Goal: Find specific page/section: Find specific page/section

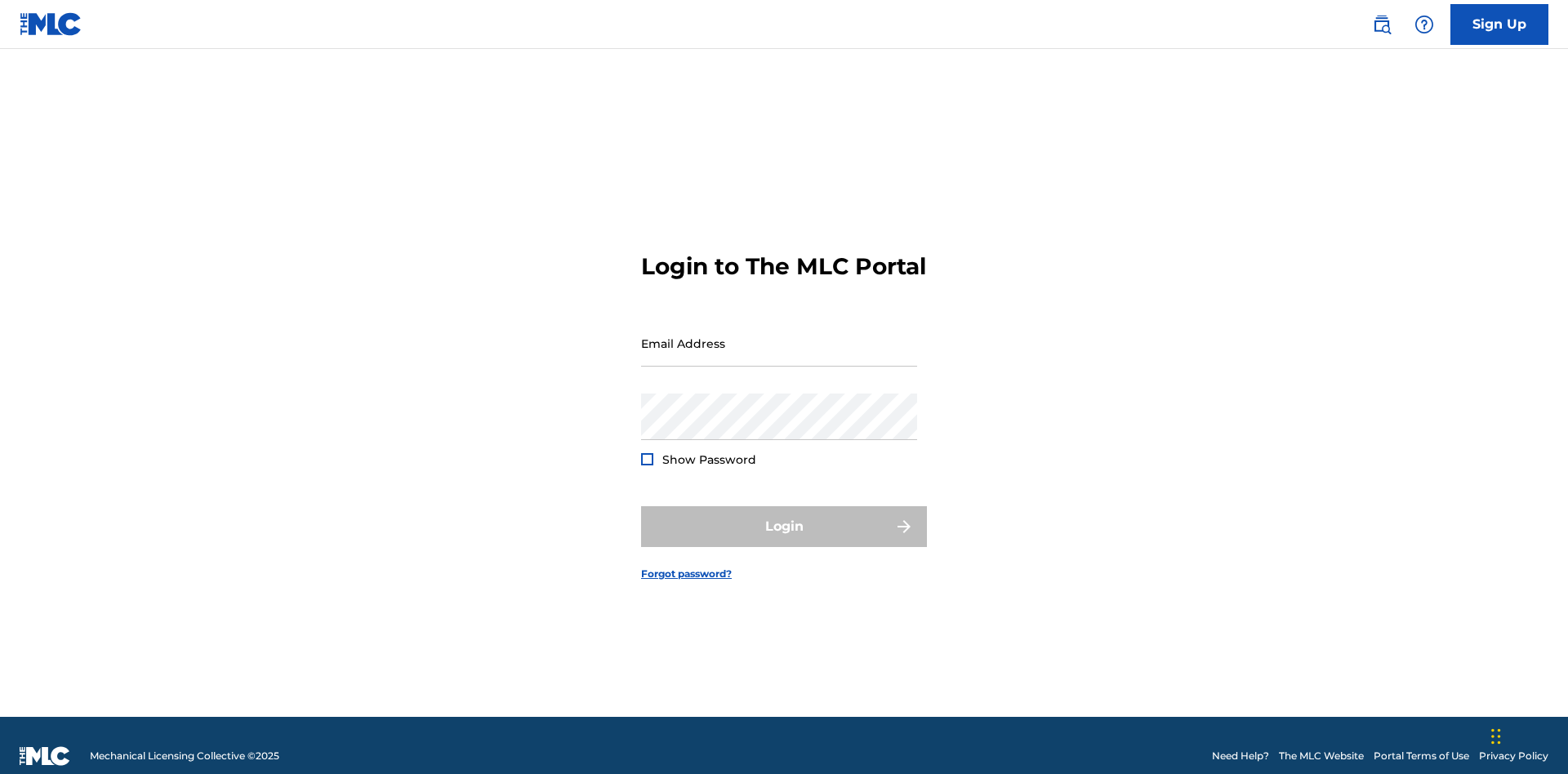
scroll to position [21, 0]
click at [779, 335] on input "Email Address" at bounding box center [779, 344] width 276 height 46
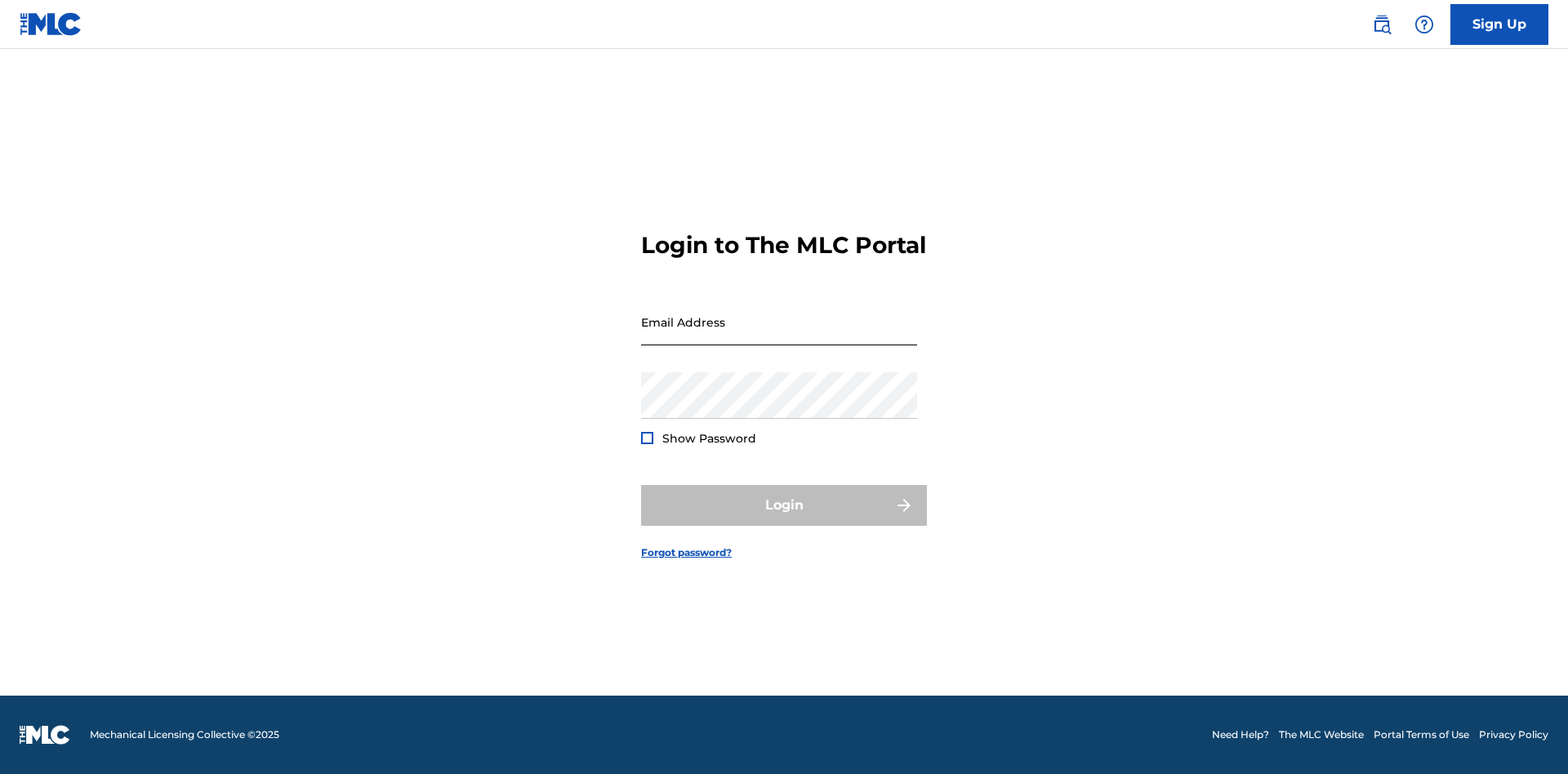
scroll to position [21, 0]
type input "[PERSON_NAME][EMAIL_ADDRESS][PERSON_NAME][DOMAIN_NAME]"
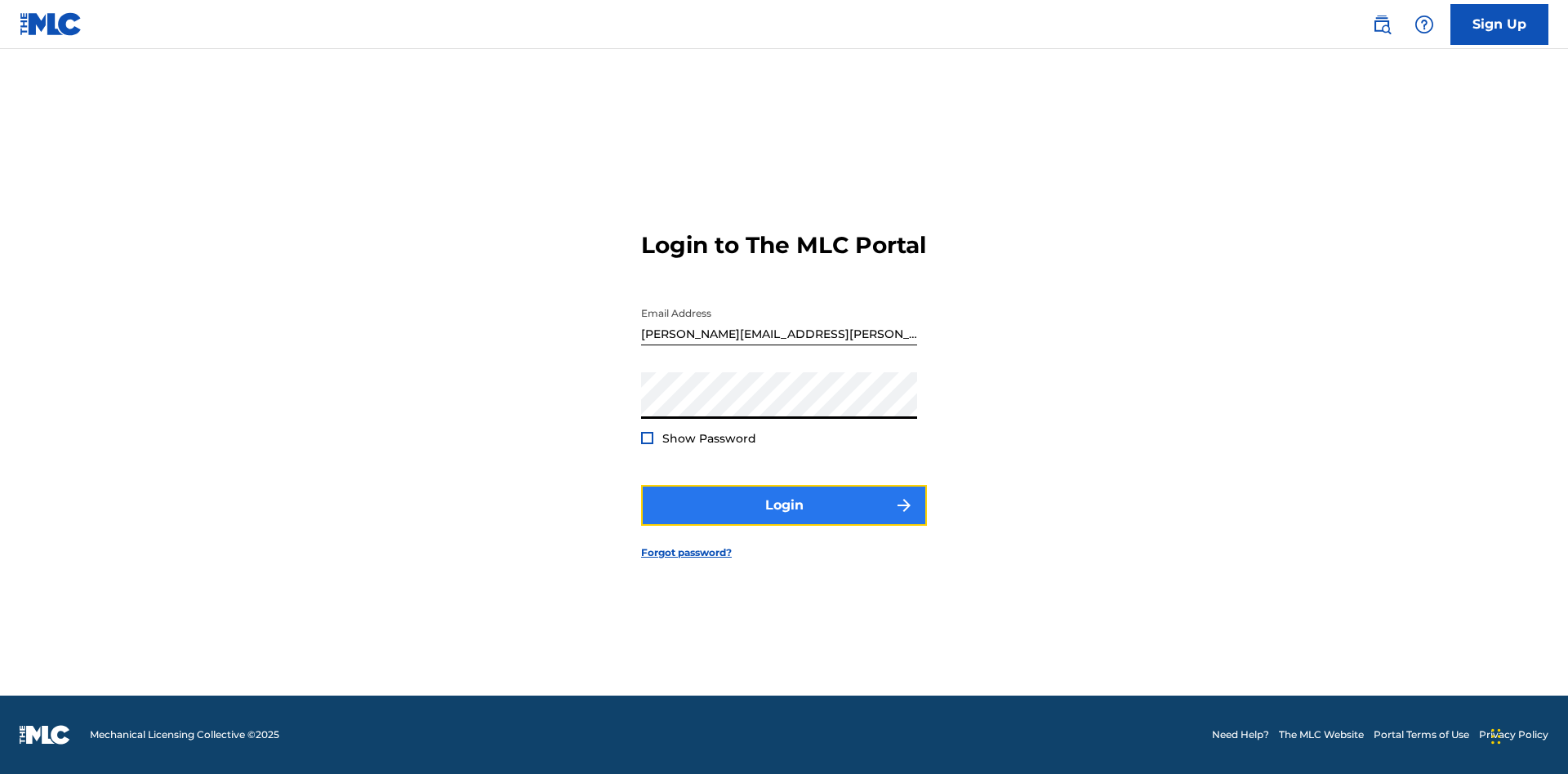
click at [784, 520] on button "Login" at bounding box center [784, 505] width 286 height 40
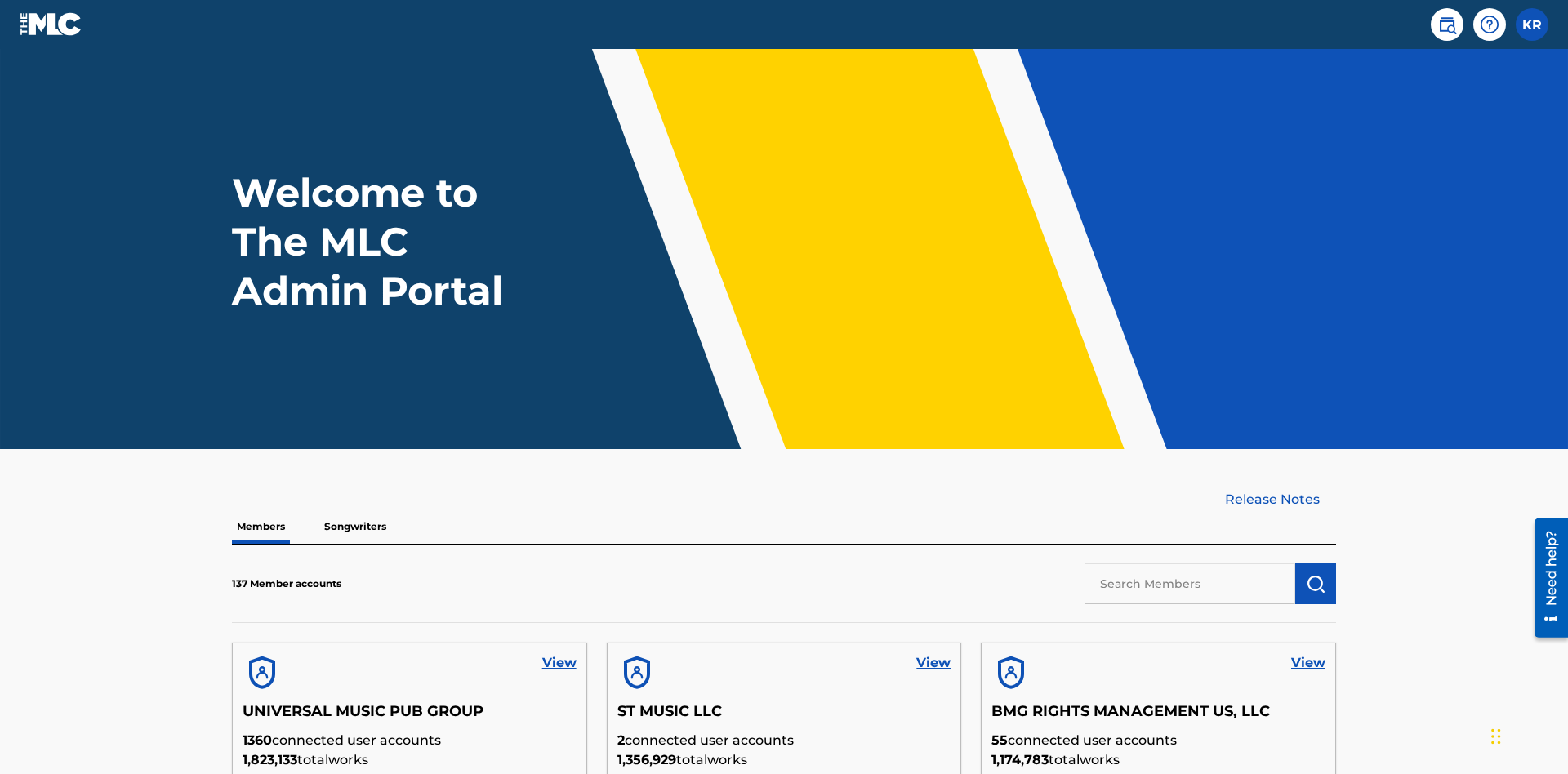
click at [1190, 563] on input "text" at bounding box center [1190, 583] width 211 height 40
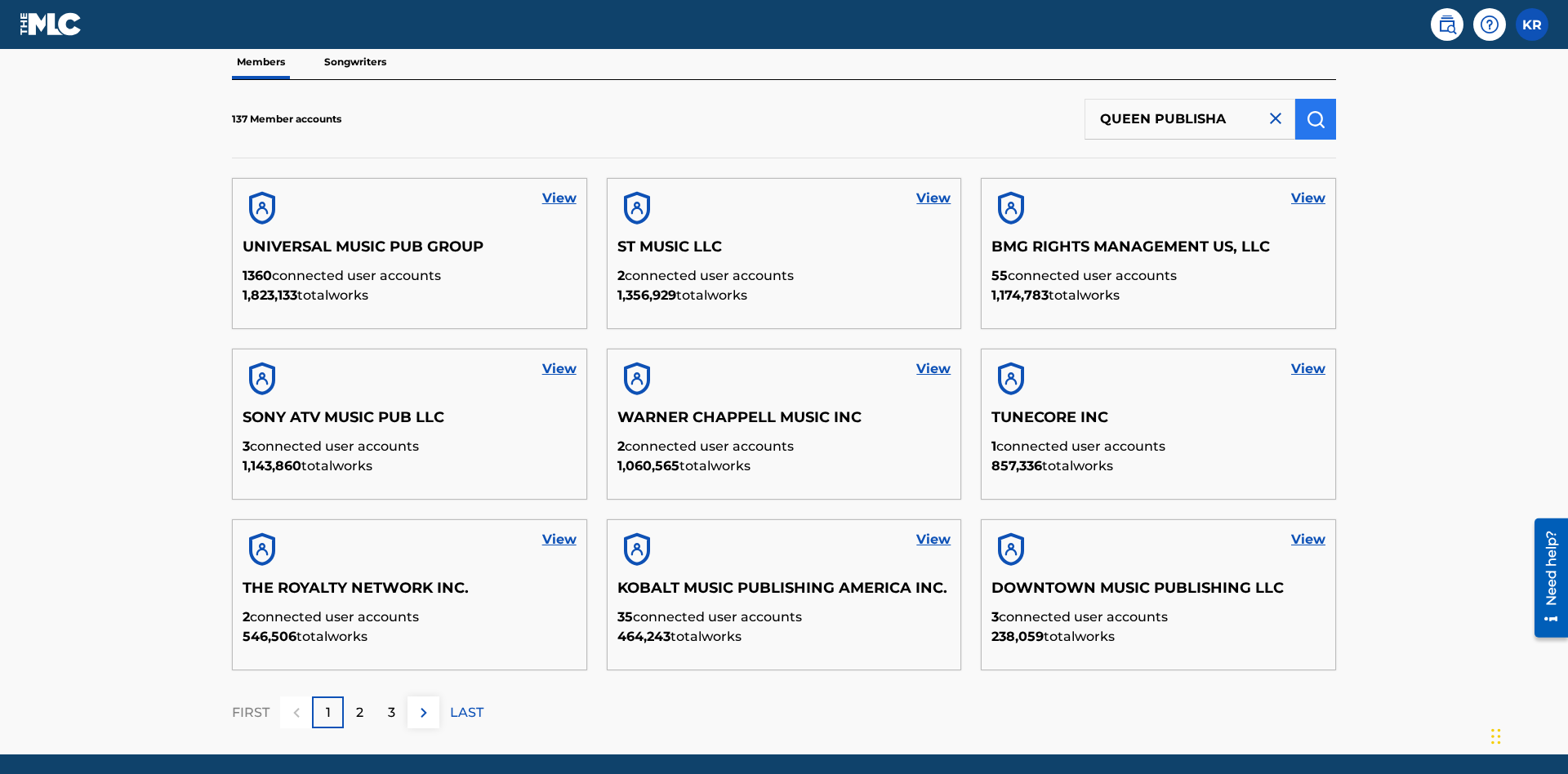
type input "QUEEN PUBLISHA"
click at [1316, 109] on img "submit" at bounding box center [1316, 119] width 20 height 20
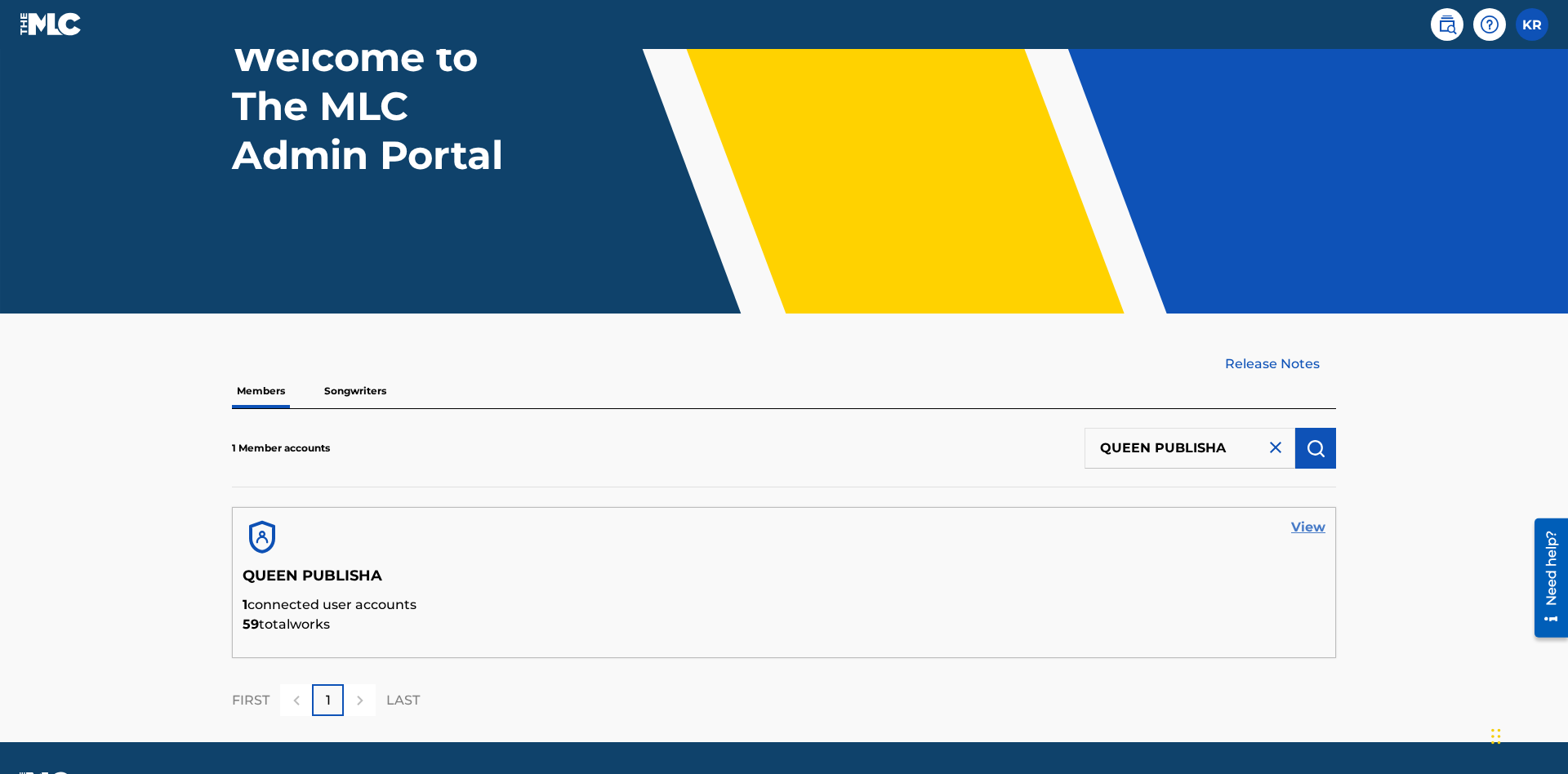
click at [1309, 518] on link "View" at bounding box center [1309, 528] width 35 height 20
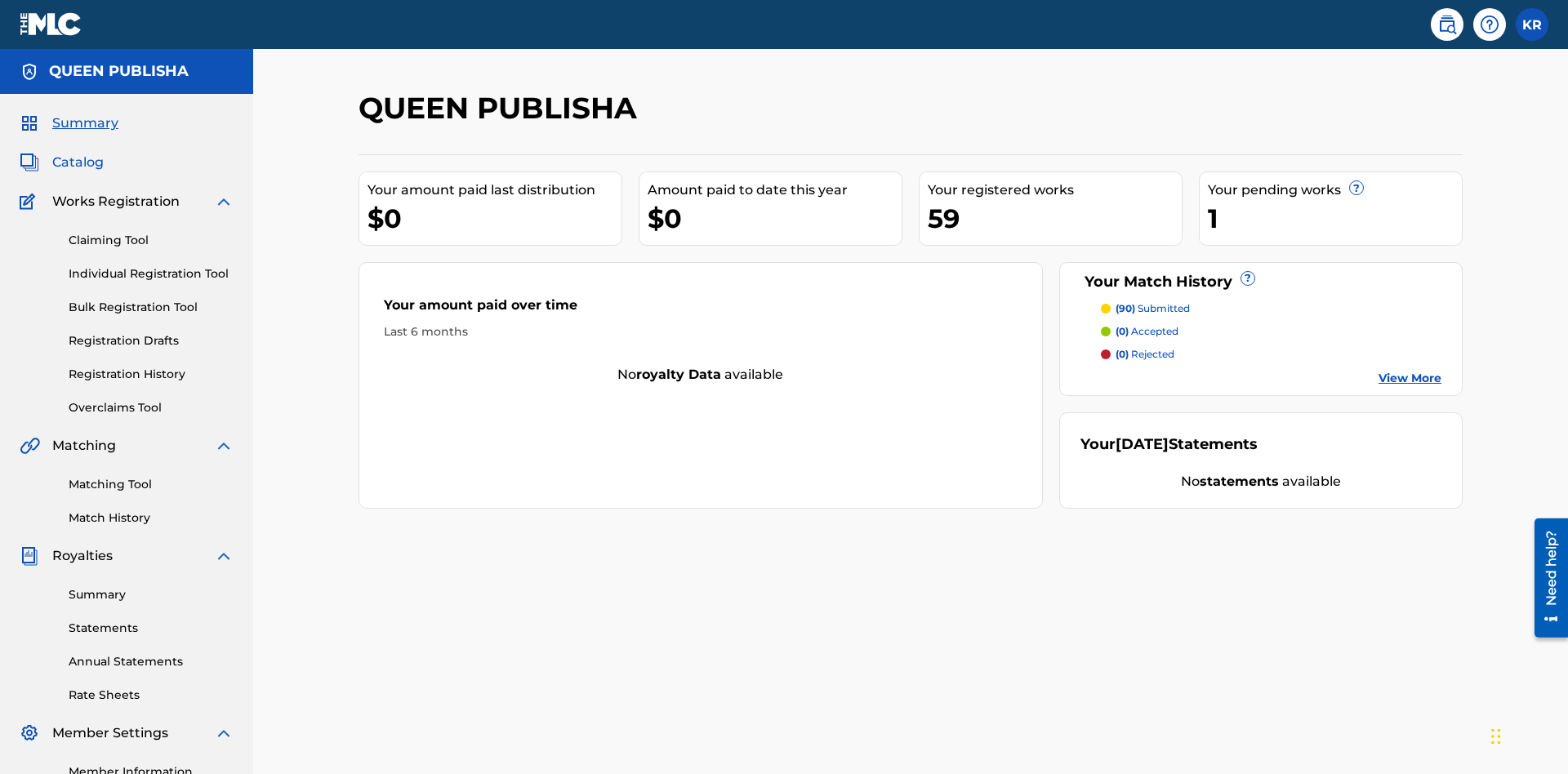
click at [78, 153] on span "Catalog" at bounding box center [78, 163] width 51 height 20
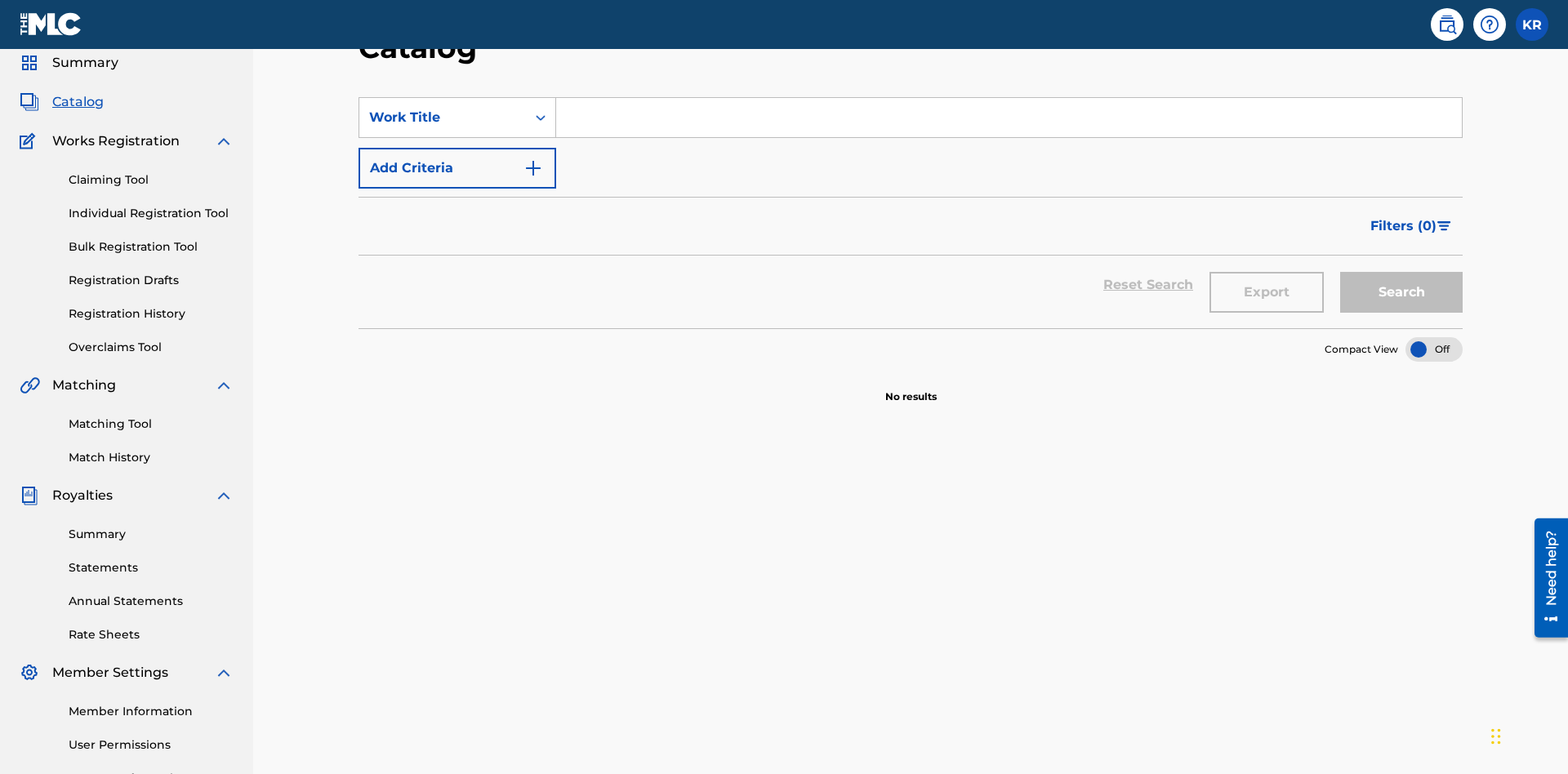
click at [1009, 117] on input "Search Form" at bounding box center [1009, 117] width 905 height 39
type input "ALL FIELDS FILLED"
click at [1402, 272] on button "Search" at bounding box center [1401, 292] width 122 height 40
